Goal: Task Accomplishment & Management: Use online tool/utility

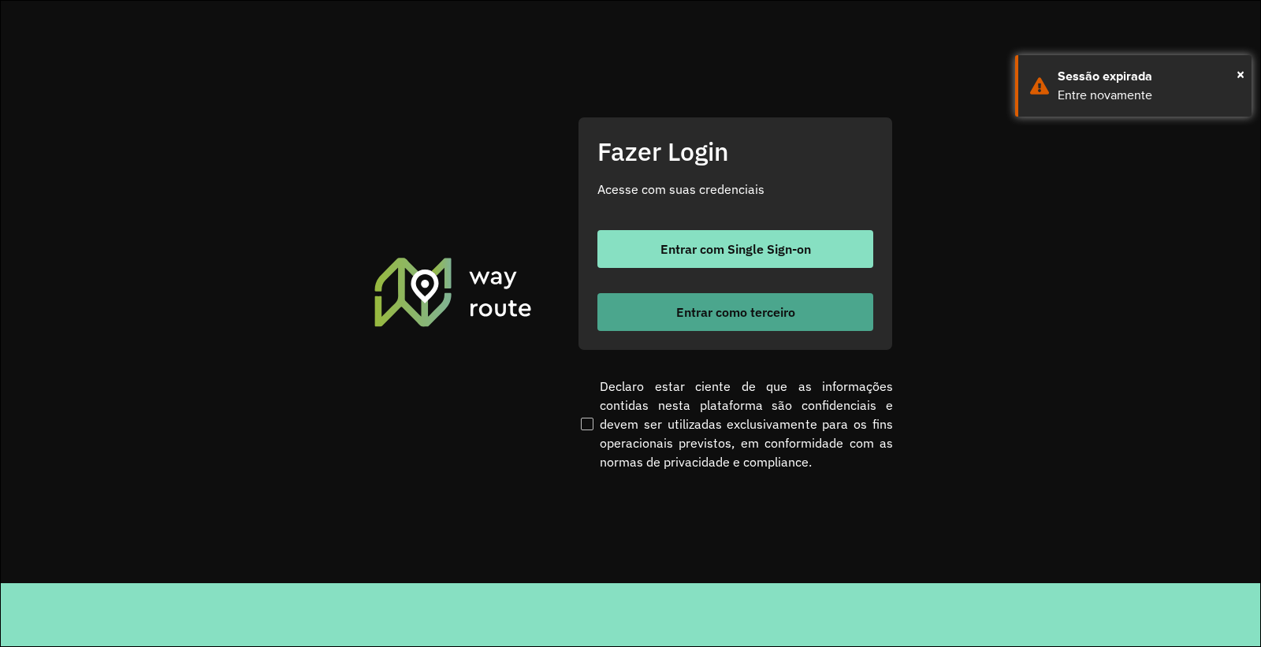
click at [712, 312] on span "Entrar como terceiro" at bounding box center [735, 312] width 119 height 13
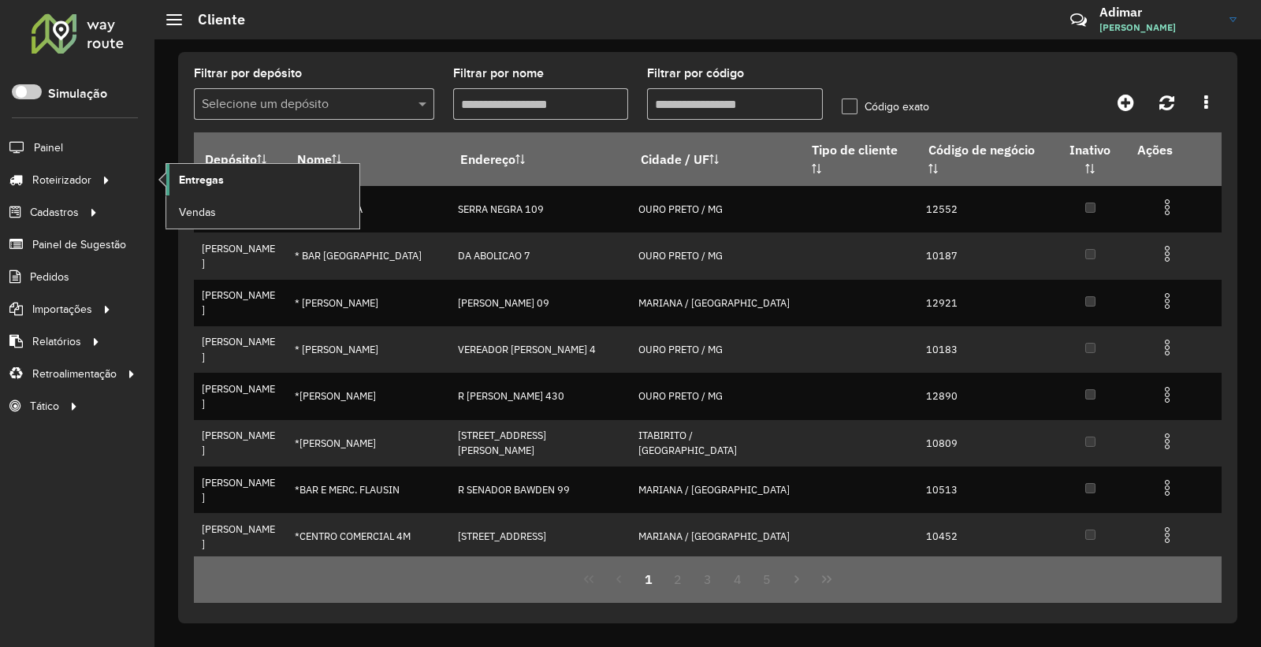
click at [219, 186] on span "Entregas" at bounding box center [201, 180] width 45 height 17
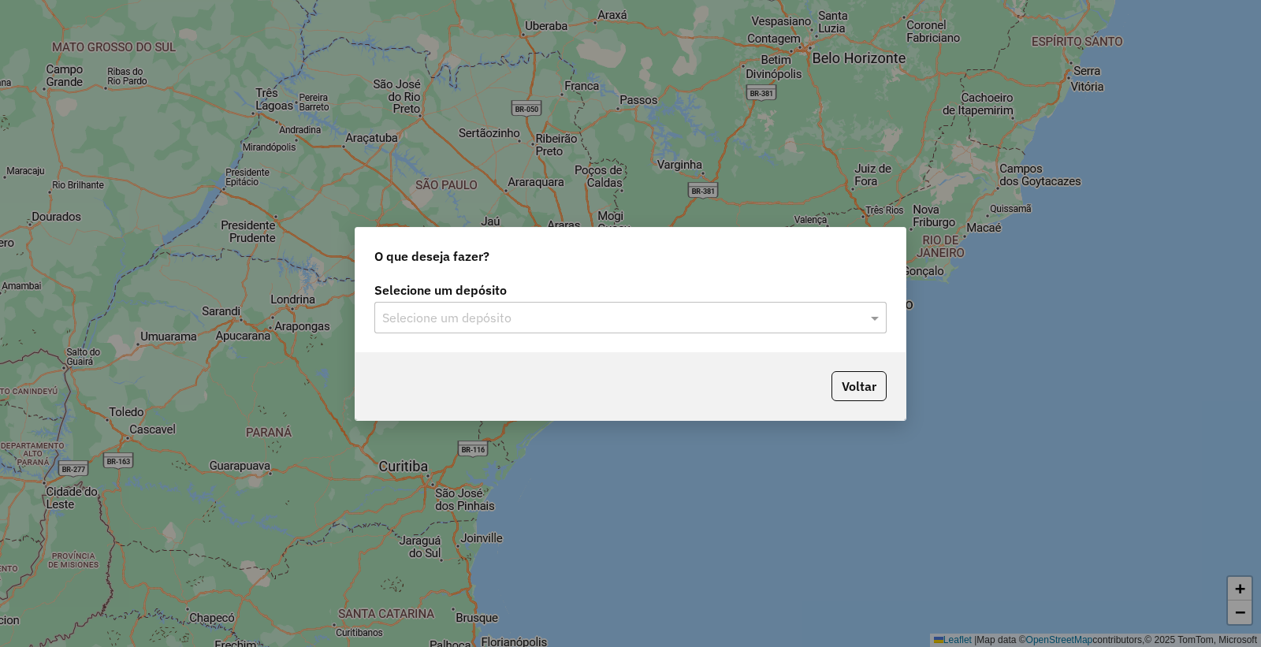
click at [505, 326] on div "Selecione um depósito" at bounding box center [630, 318] width 512 height 32
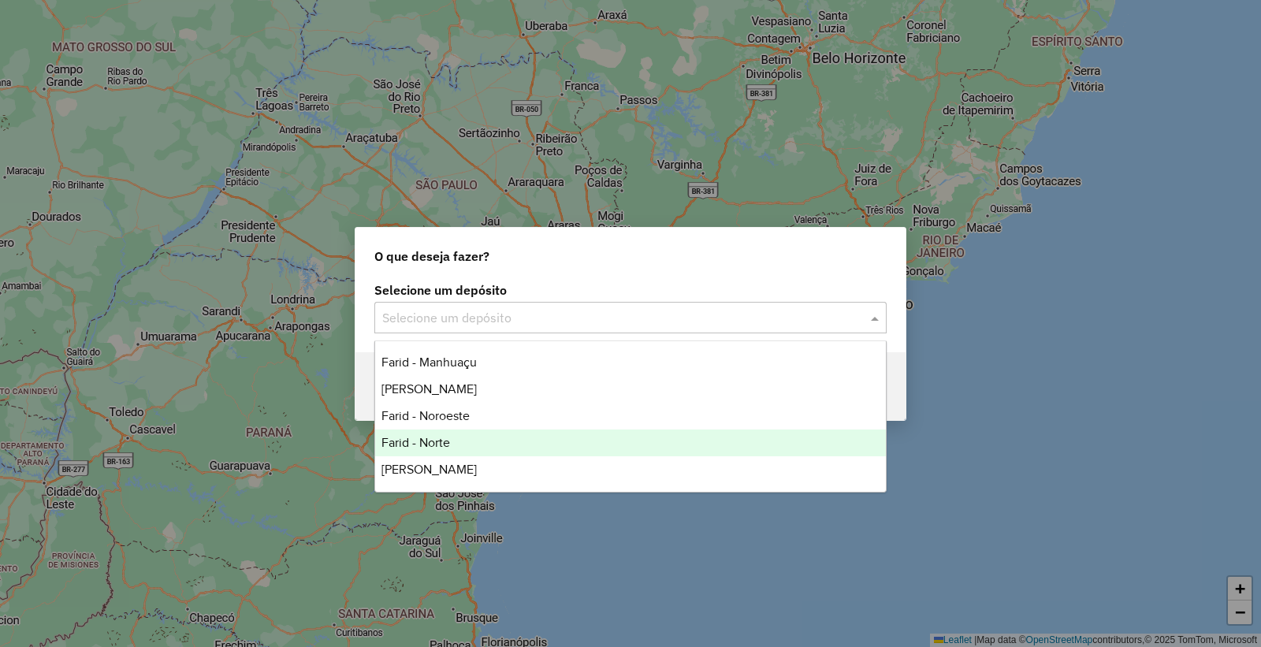
click at [482, 436] on div "Farid - Norte" at bounding box center [630, 442] width 511 height 27
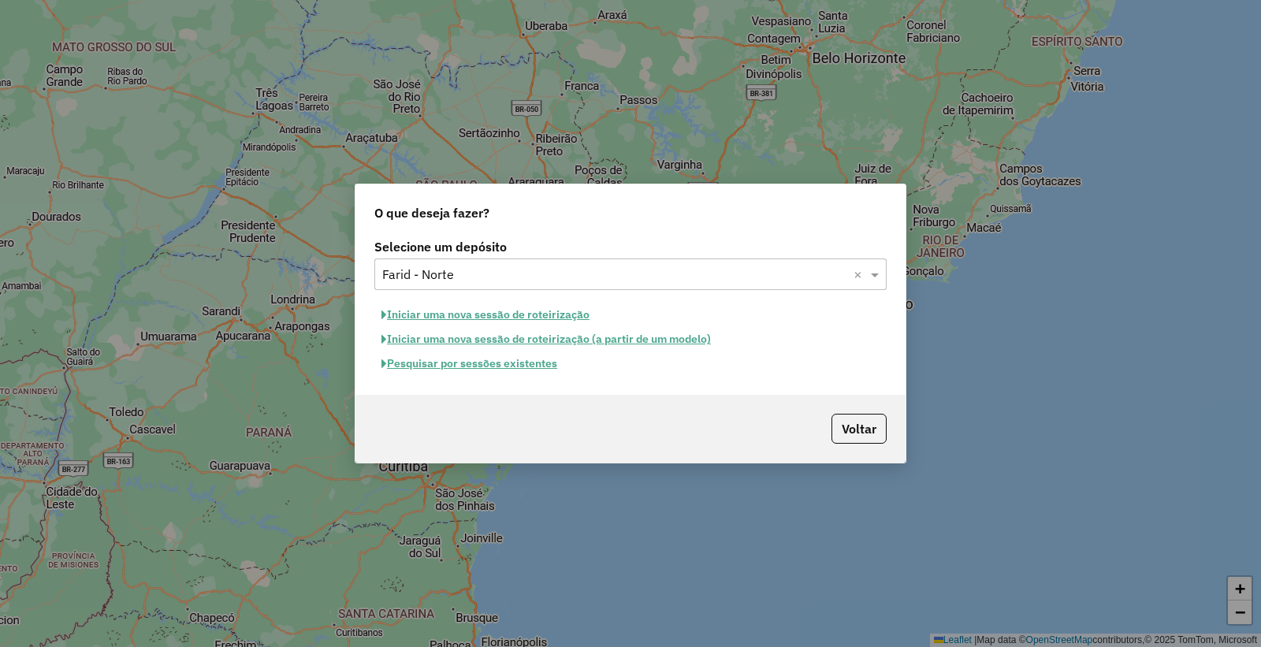
click at [440, 358] on button "Pesquisar por sessões existentes" at bounding box center [469, 363] width 190 height 24
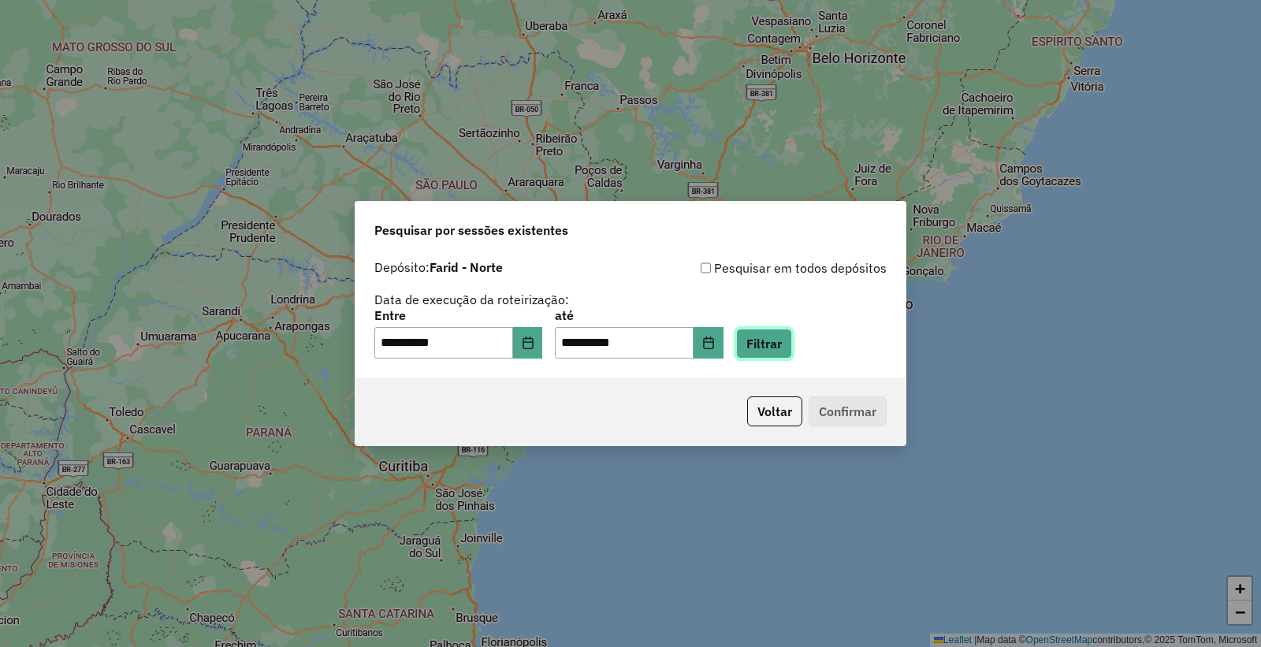
click at [765, 349] on button "Filtrar" at bounding box center [764, 344] width 56 height 30
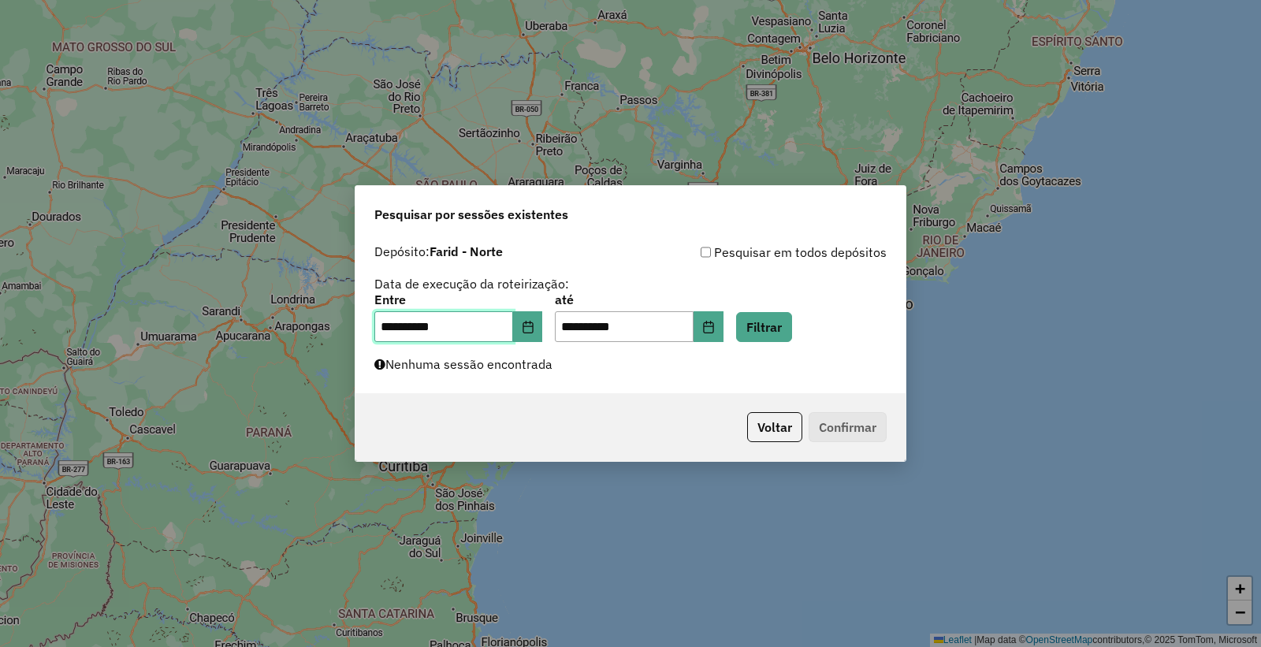
click at [513, 316] on input "**********" at bounding box center [443, 327] width 139 height 32
click at [533, 327] on icon "Choose Date" at bounding box center [527, 327] width 10 height 13
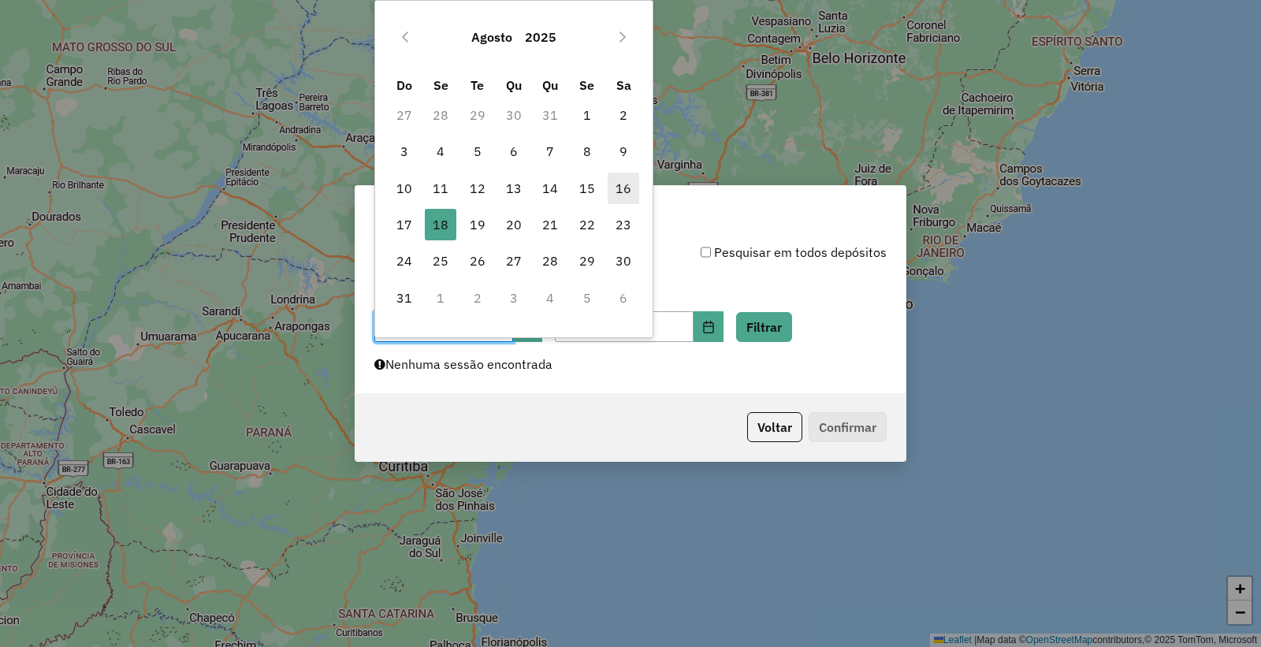
click at [636, 179] on span "16" at bounding box center [624, 189] width 32 height 32
type input "**********"
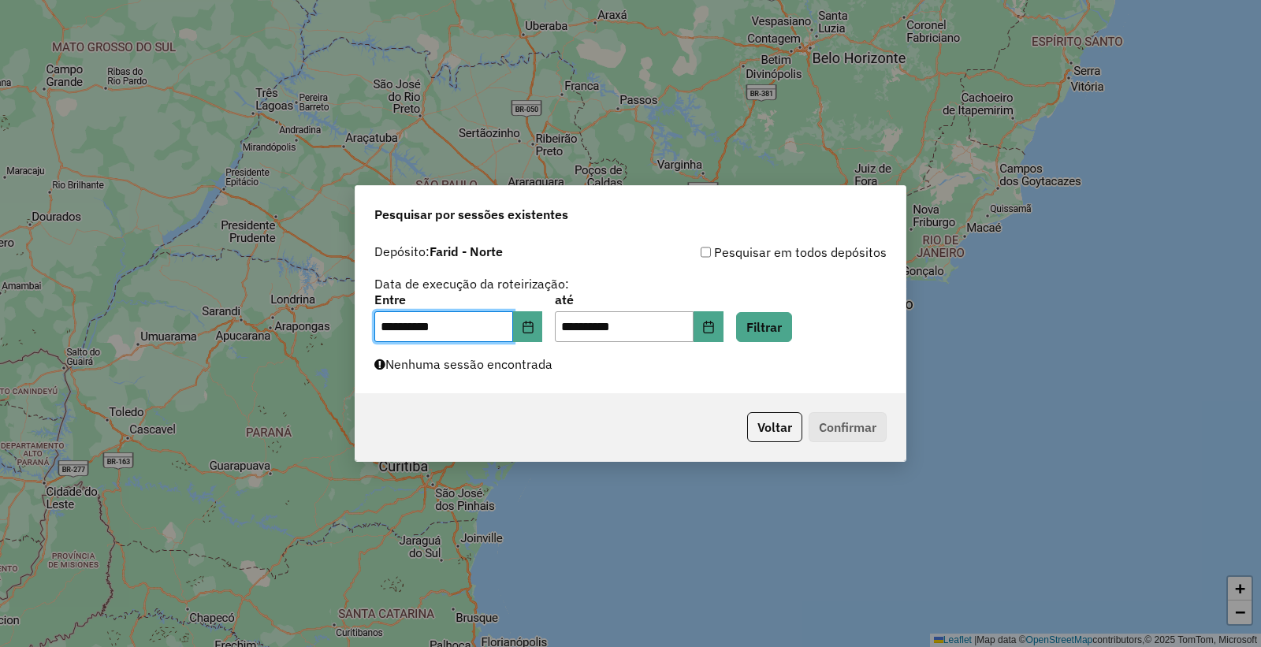
click at [636, 179] on span "16" at bounding box center [624, 189] width 32 height 32
click at [723, 329] on button "Choose Date" at bounding box center [708, 327] width 30 height 32
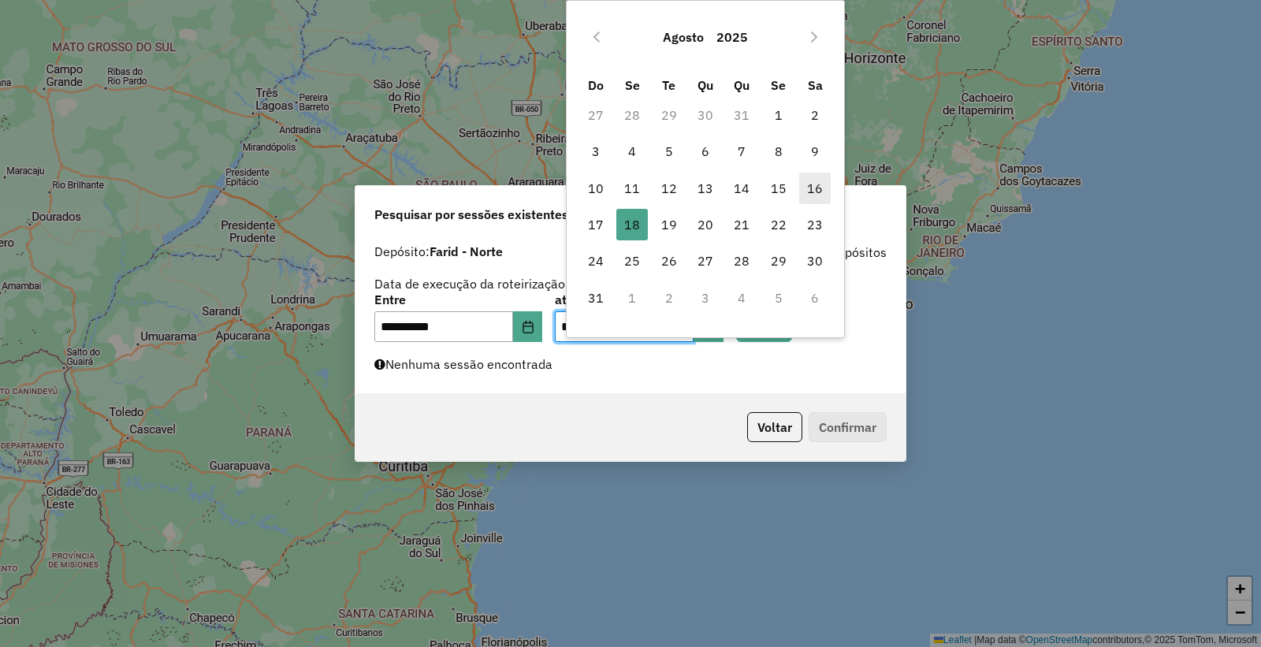
click at [819, 177] on span "16" at bounding box center [815, 189] width 32 height 32
type input "**********"
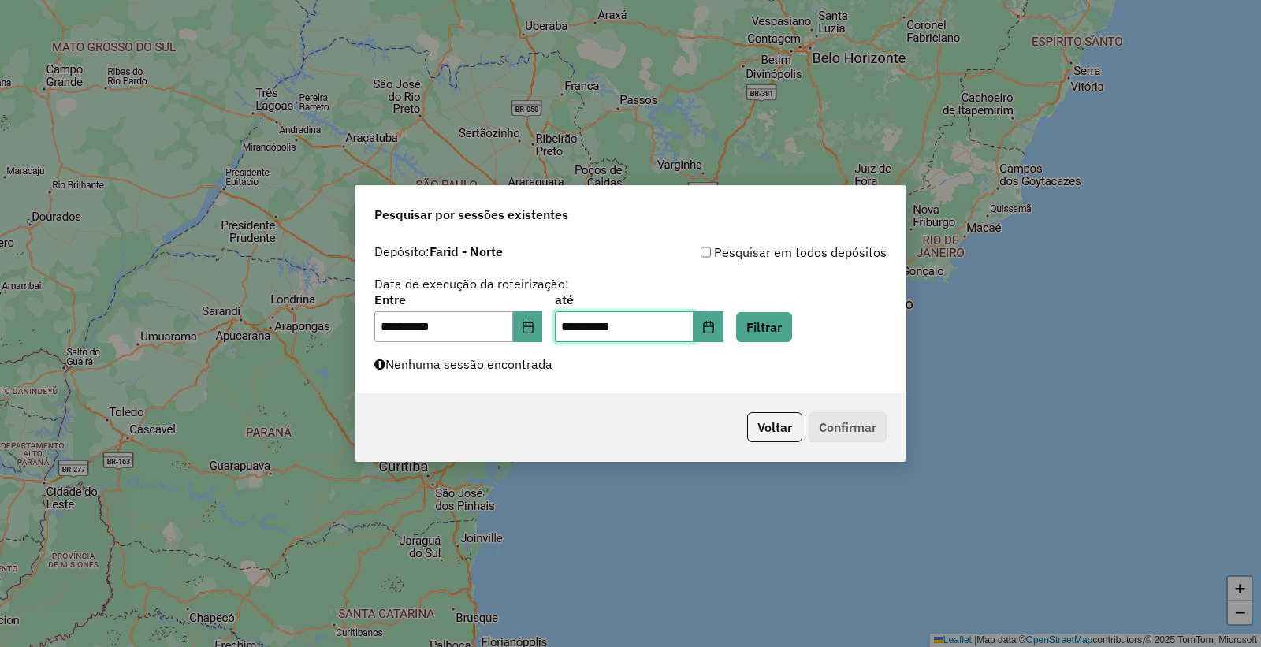
click at [819, 177] on span "16" at bounding box center [815, 189] width 32 height 32
click at [778, 324] on button "Filtrar" at bounding box center [764, 327] width 56 height 30
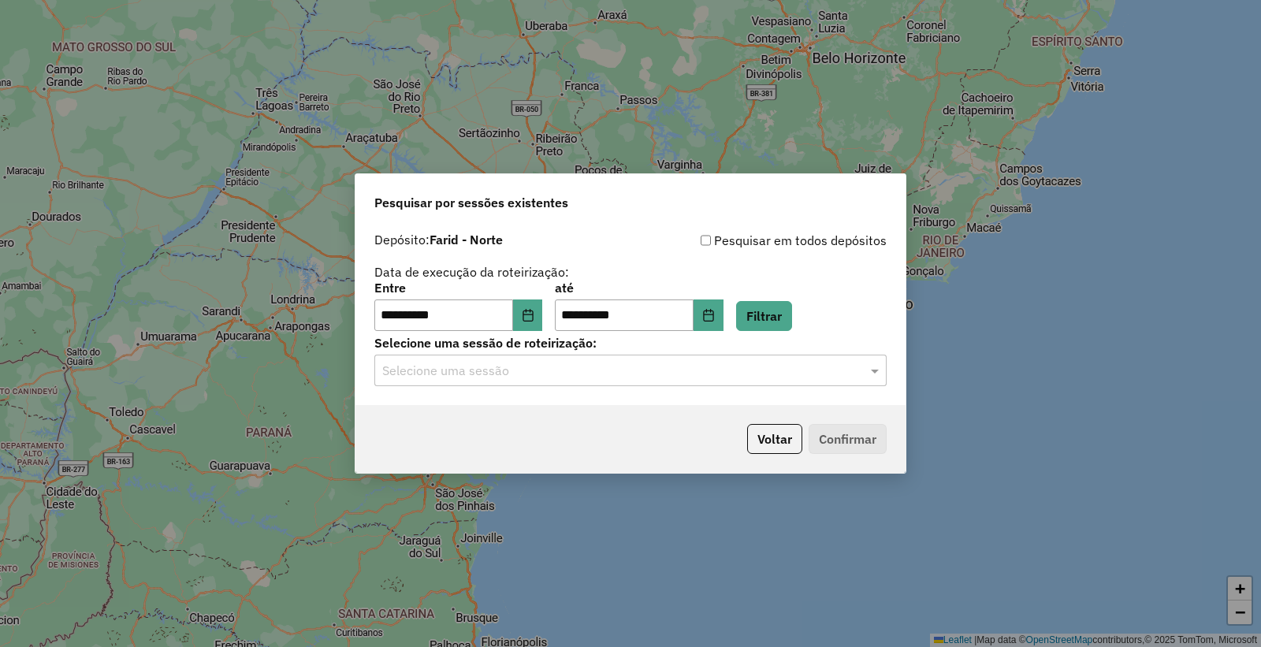
click at [449, 351] on label "Selecione uma sessão de roteirização:" at bounding box center [630, 342] width 512 height 19
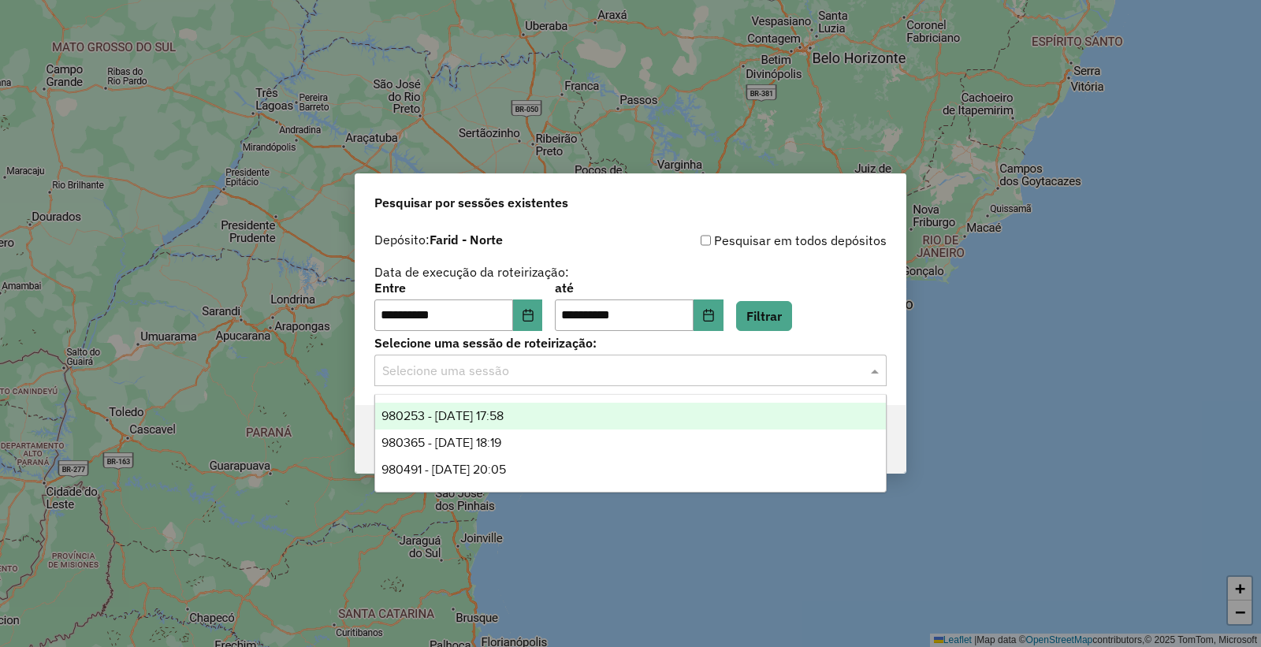
click at [474, 373] on input "text" at bounding box center [614, 371] width 465 height 19
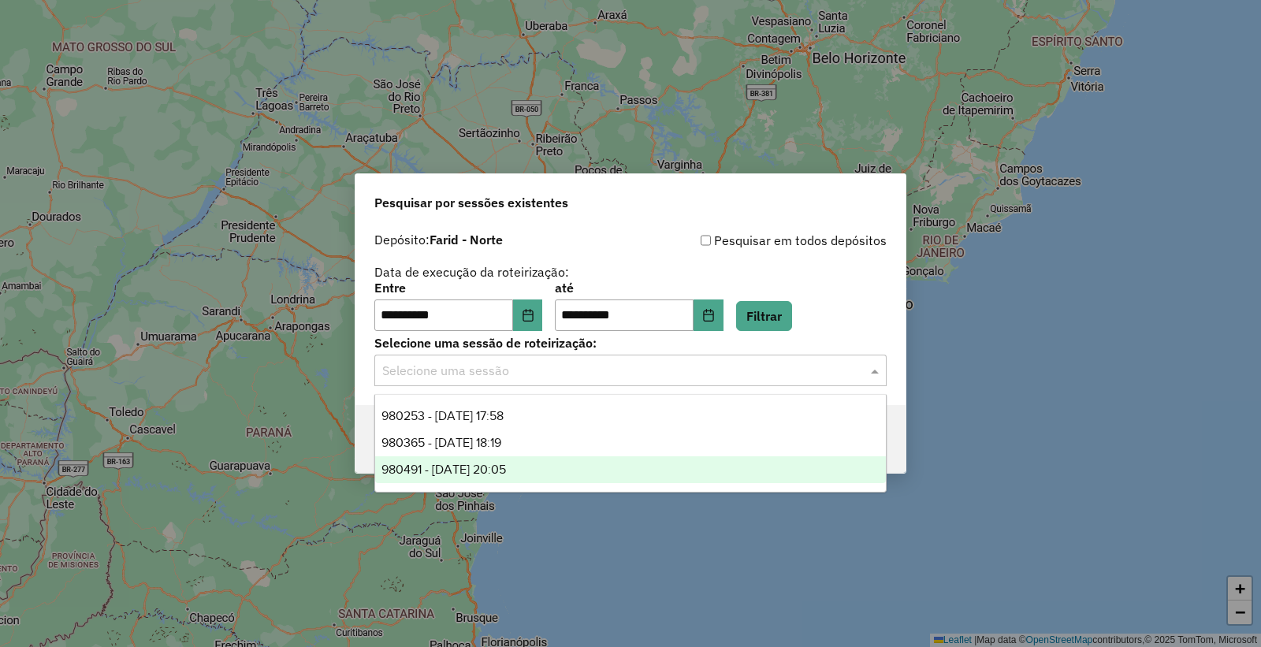
click at [481, 466] on span "980491 - 16/08/2025 20:05" at bounding box center [443, 469] width 124 height 13
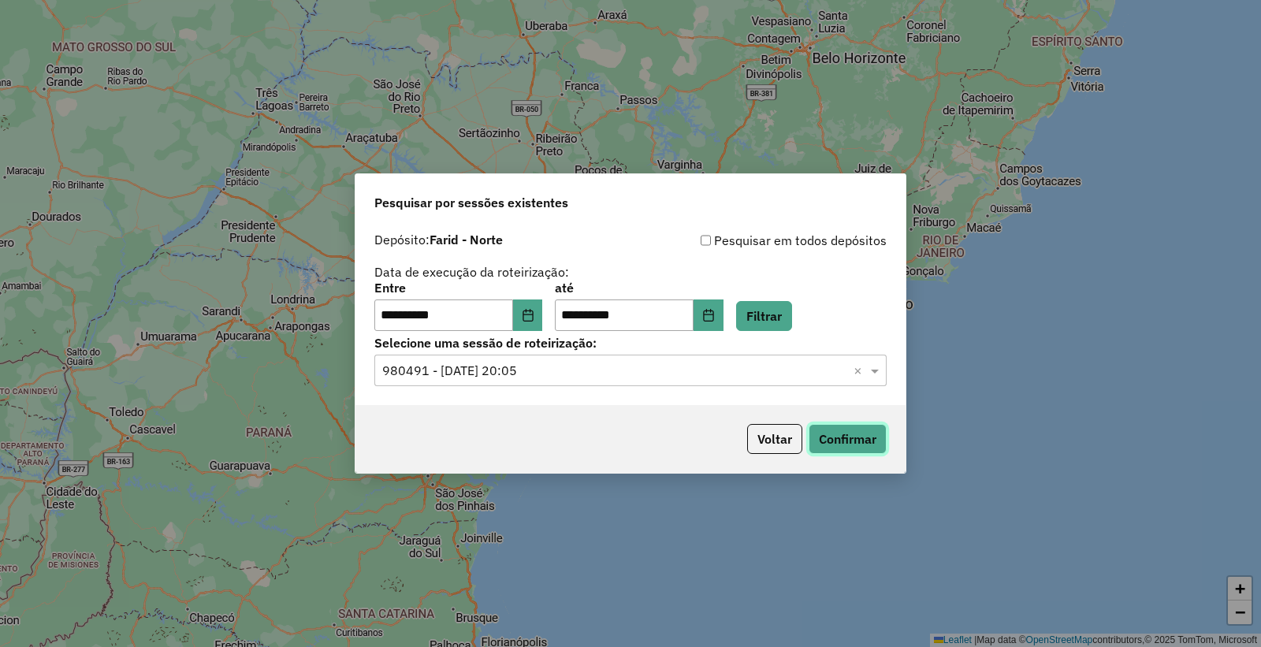
click at [870, 444] on button "Confirmar" at bounding box center [847, 439] width 78 height 30
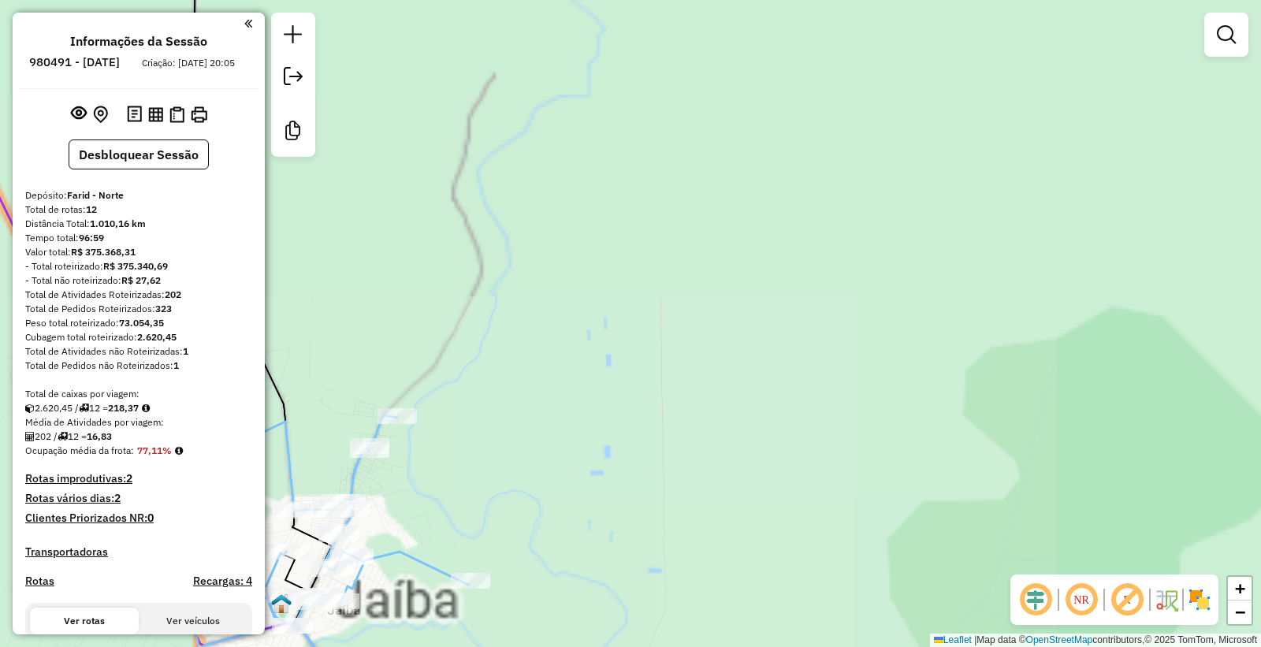
drag, startPoint x: 612, startPoint y: 433, endPoint x: 713, endPoint y: 379, distance: 114.6
click at [717, 377] on div "Janela de atendimento Grade de atendimento Capacidade Transportadoras Veículos …" at bounding box center [630, 323] width 1261 height 647
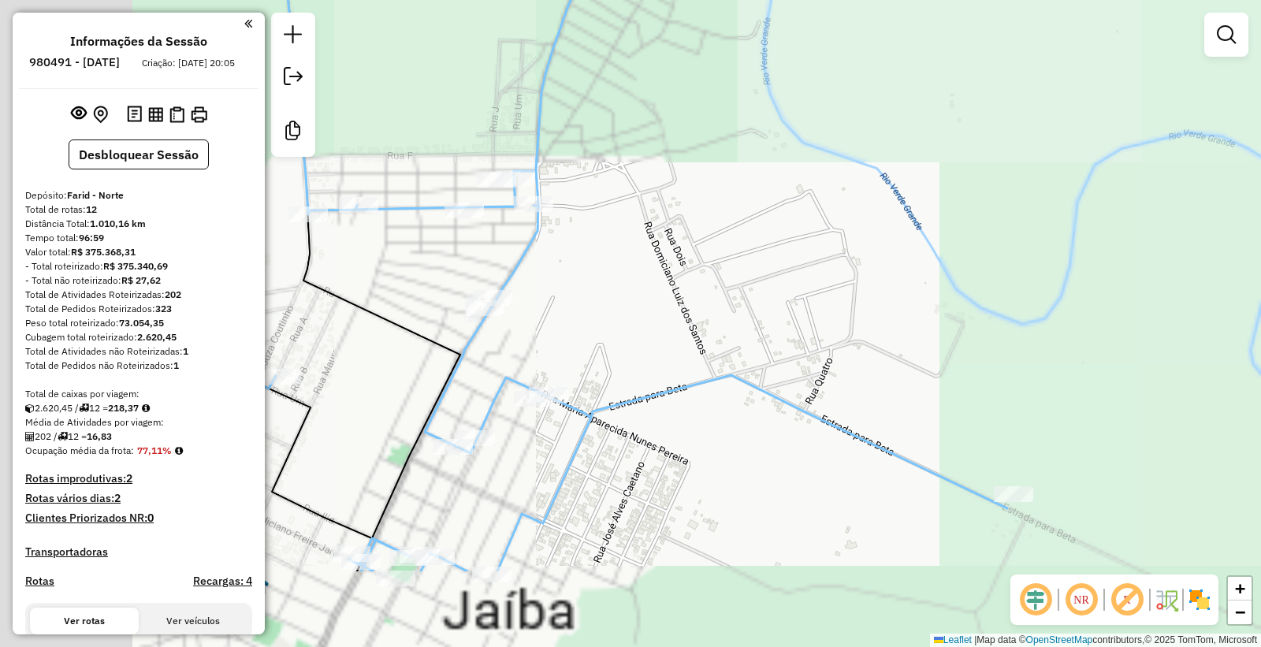
drag, startPoint x: 476, startPoint y: 496, endPoint x: 954, endPoint y: 268, distance: 530.1
click at [954, 268] on div "Janela de atendimento Grade de atendimento Capacidade Transportadoras Veículos …" at bounding box center [630, 323] width 1261 height 647
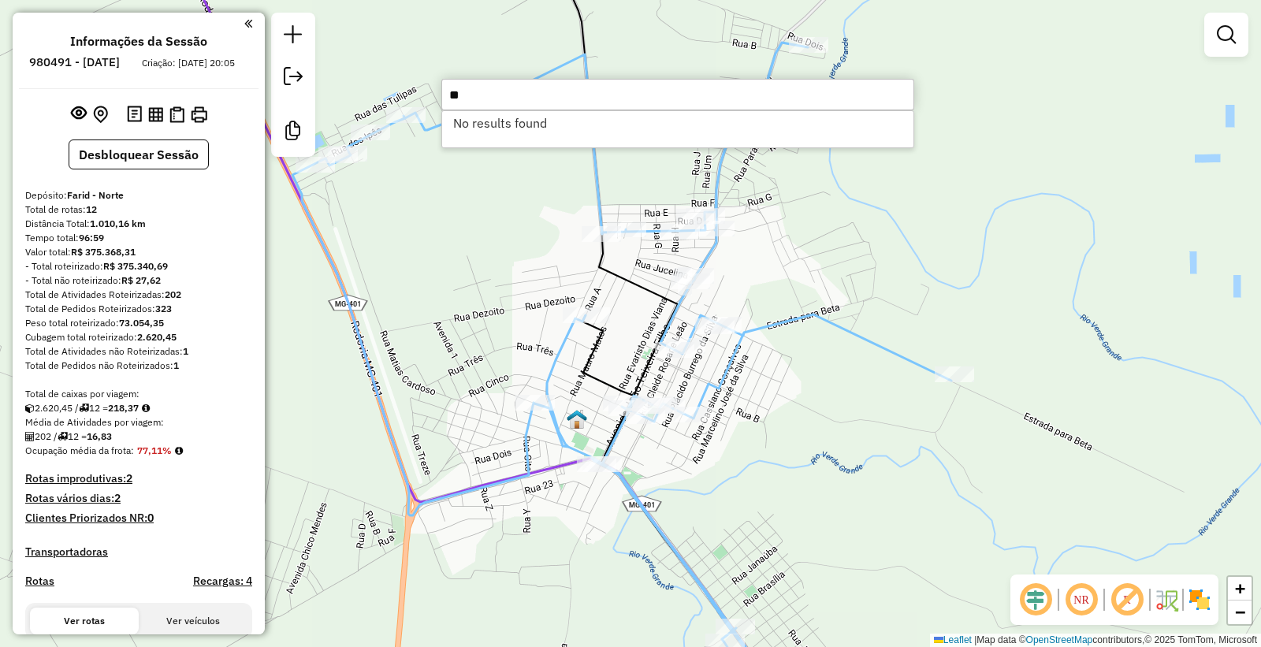
type input "*"
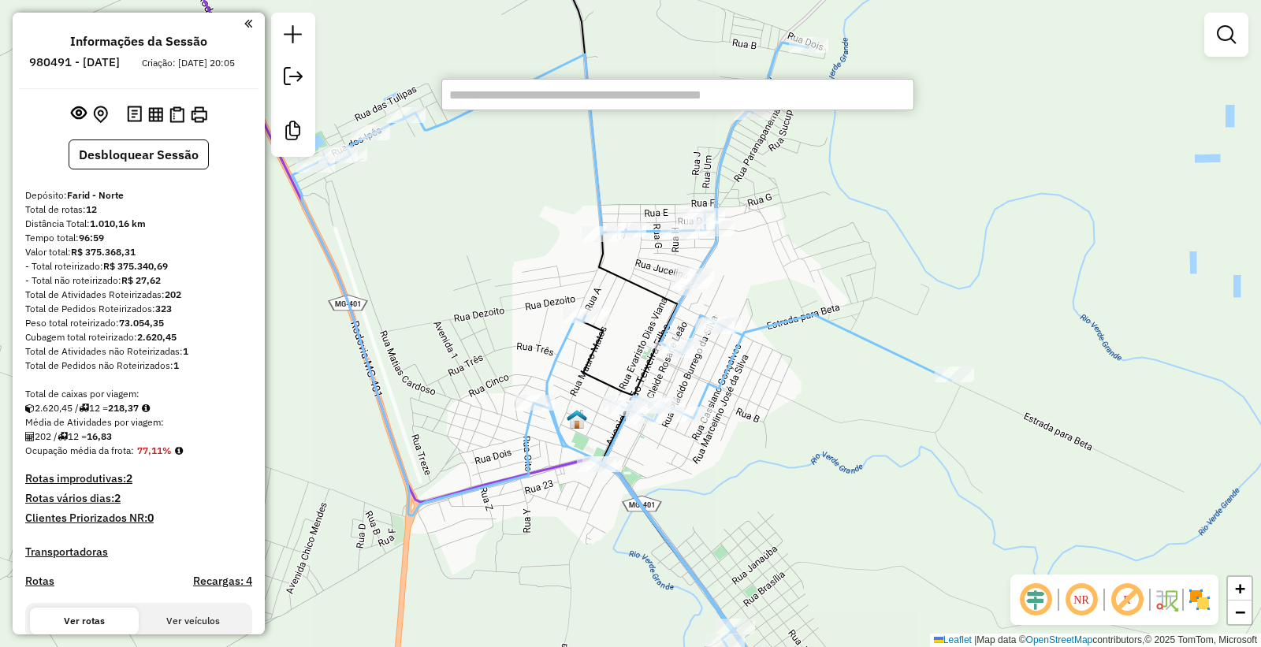
click at [906, 470] on div "Janela de atendimento Grade de atendimento Capacidade Transportadoras Veículos …" at bounding box center [630, 323] width 1261 height 647
